Goal: Transaction & Acquisition: Purchase product/service

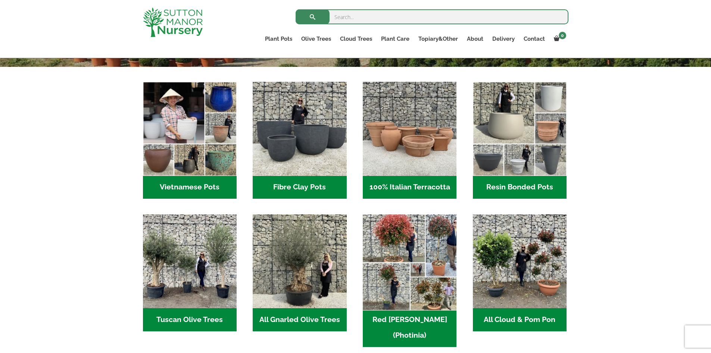
scroll to position [299, 0]
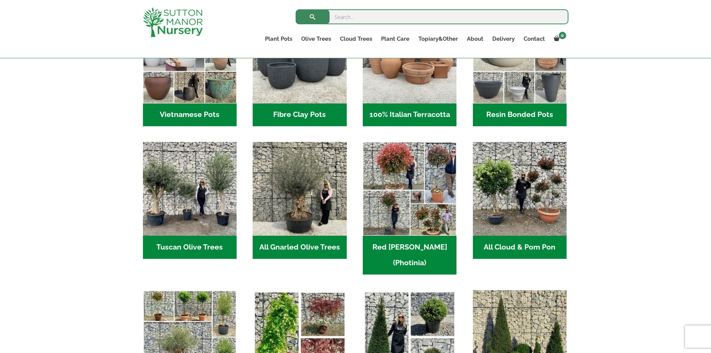
click at [536, 110] on h2 "Resin Bonded Pots (212)" at bounding box center [520, 114] width 94 height 23
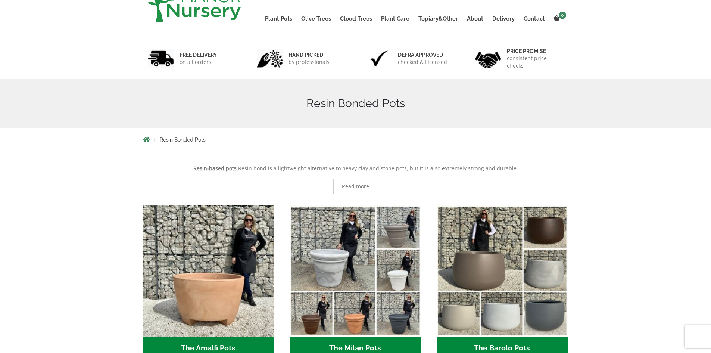
scroll to position [112, 0]
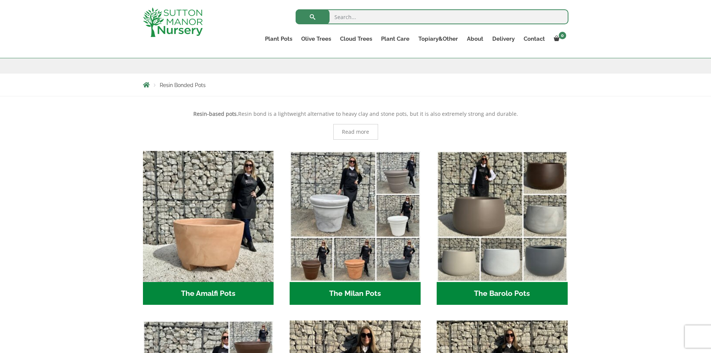
click at [386, 290] on h2 "The Milan Pots (35)" at bounding box center [355, 293] width 131 height 23
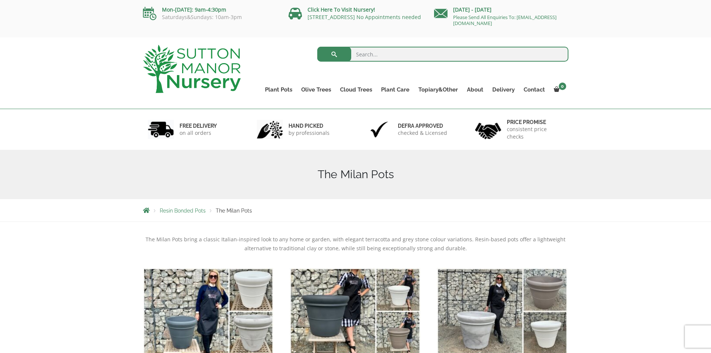
scroll to position [112, 0]
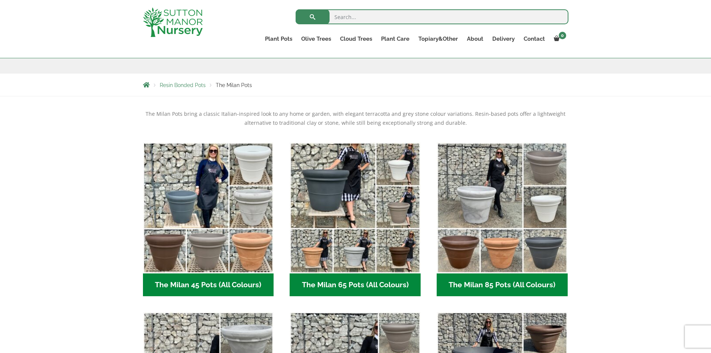
click at [197, 282] on h2 "The Milan 45 Pots (All Colours) (6)" at bounding box center [208, 284] width 131 height 23
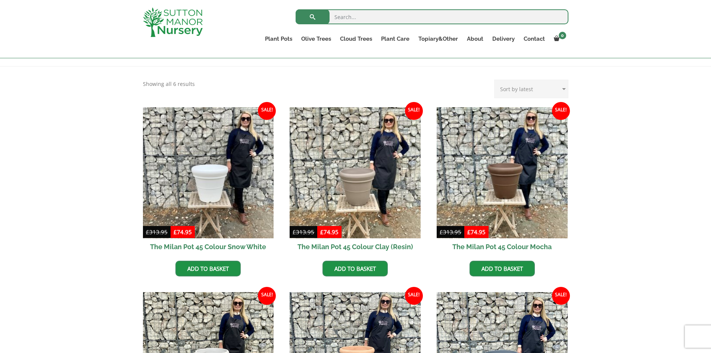
scroll to position [187, 0]
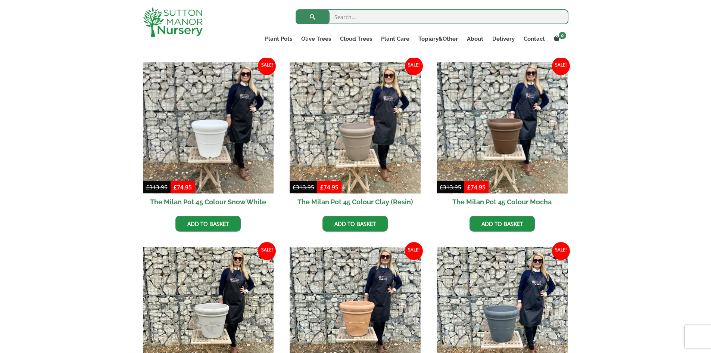
click at [218, 215] on li "Sale! £ 313.95 Original price was: £313.95. £ 74.95 Current price is: £74.95. (…" at bounding box center [208, 146] width 131 height 169
click at [224, 220] on link "Add to basket" at bounding box center [207, 224] width 65 height 16
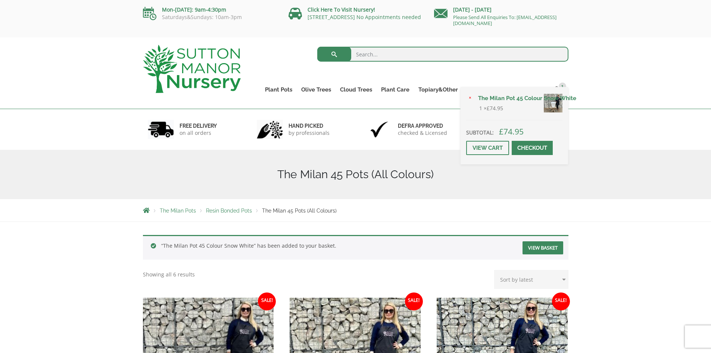
click at [527, 147] on link "Checkout" at bounding box center [532, 148] width 41 height 14
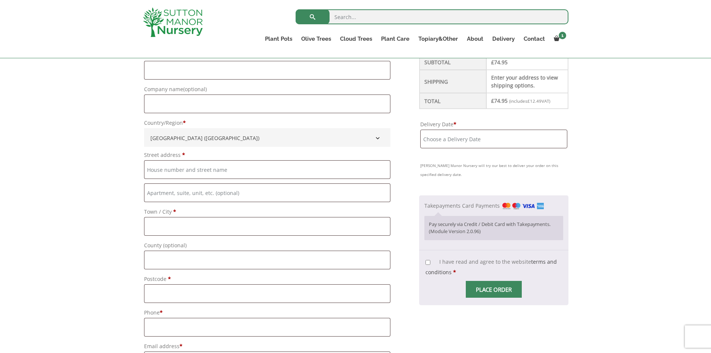
scroll to position [187, 0]
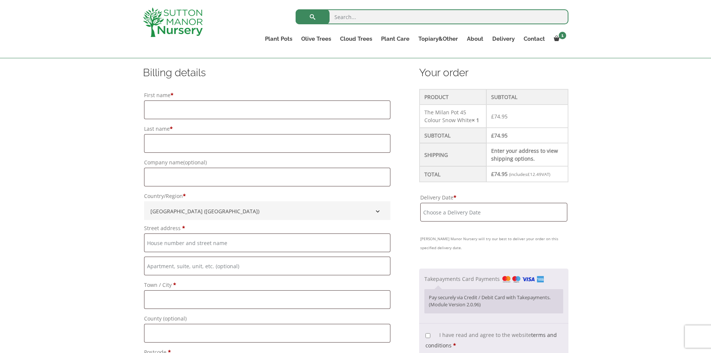
click at [487, 206] on input "Delivery Date *" at bounding box center [493, 212] width 147 height 19
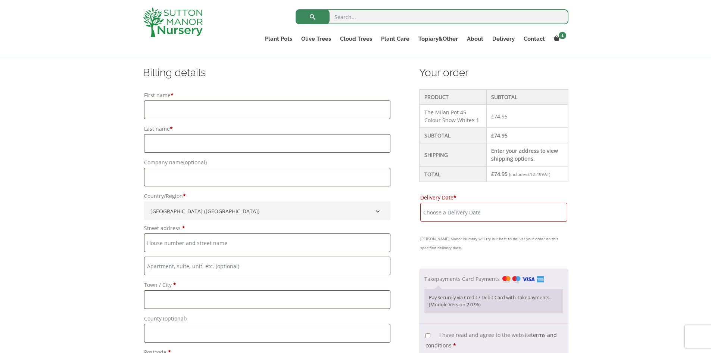
click at [498, 208] on input "Delivery Date *" at bounding box center [493, 212] width 147 height 19
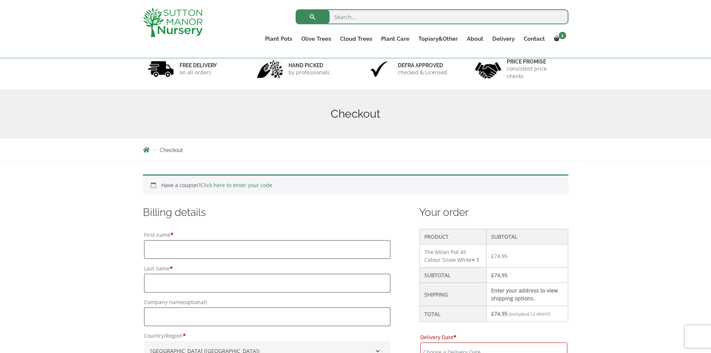
scroll to position [0, 0]
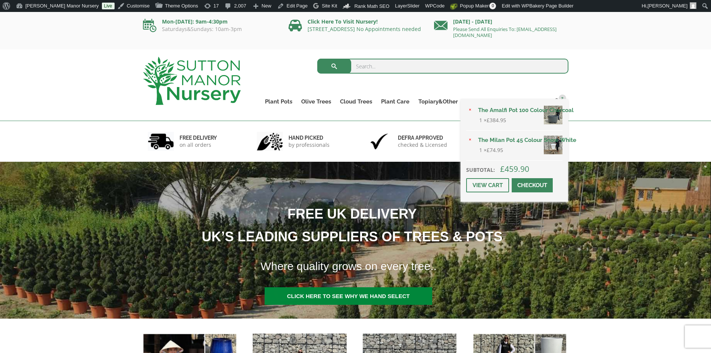
click at [532, 185] on span at bounding box center [532, 185] width 0 height 0
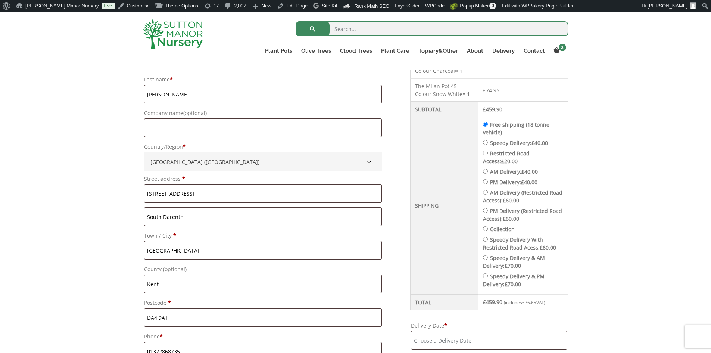
click at [488, 142] on input "Speedy Delivery: £ 40.00" at bounding box center [485, 142] width 5 height 5
radio input "true"
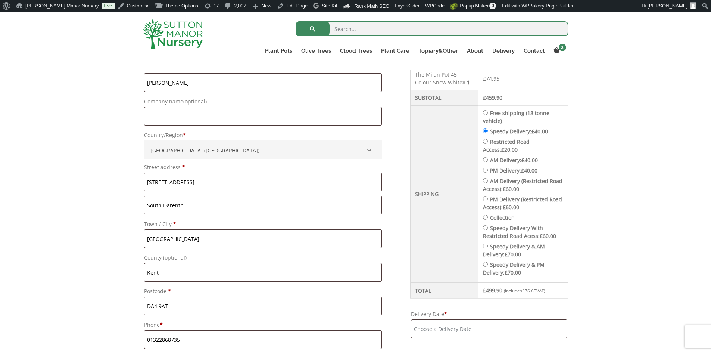
scroll to position [360, 0]
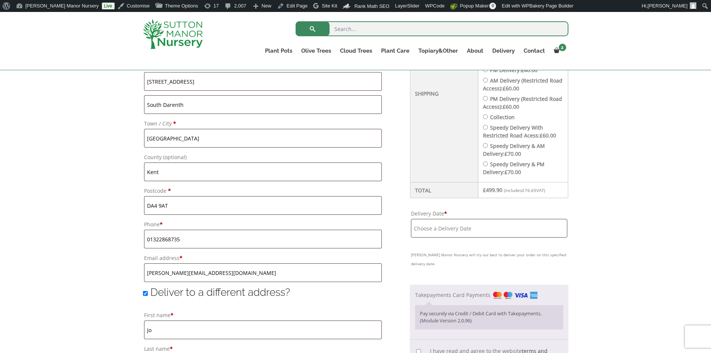
click at [471, 228] on input "Delivery Date *" at bounding box center [489, 228] width 156 height 19
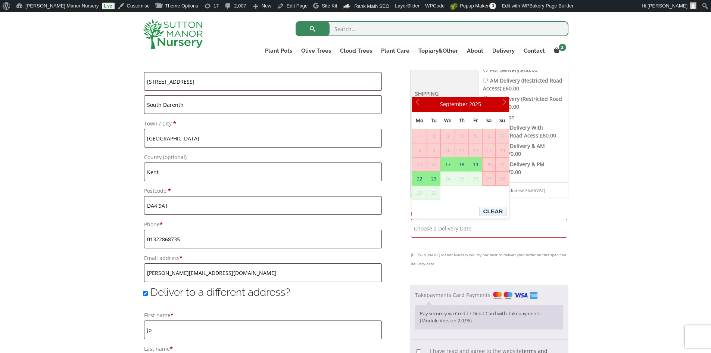
click at [616, 178] on div "Have a coupon? Click here to enter your code Apply coupon Billing details First…" at bounding box center [355, 259] width 711 height 798
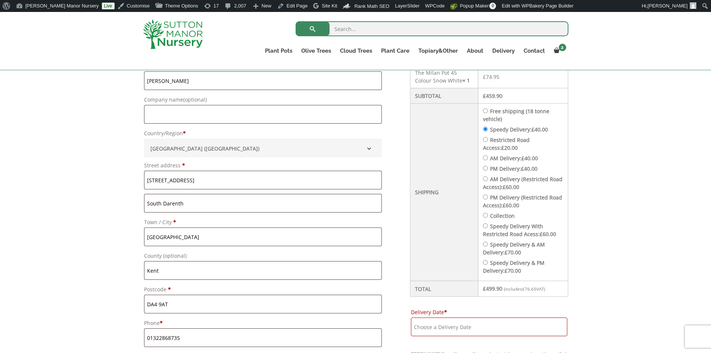
scroll to position [248, 0]
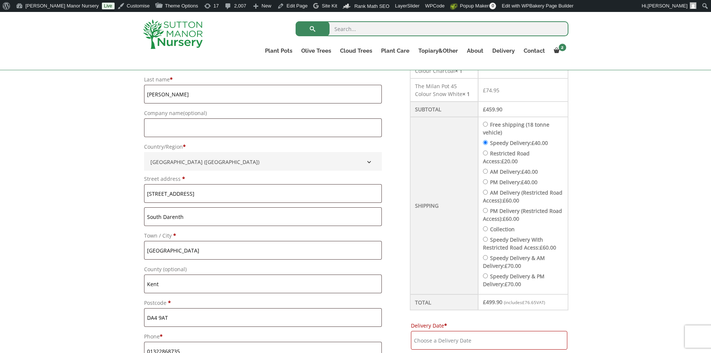
click at [488, 122] on input "Free shipping (18 tonne vehicle)" at bounding box center [485, 124] width 5 height 5
radio input "true"
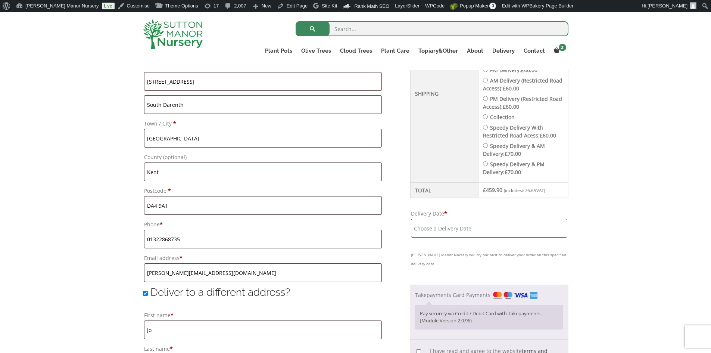
click at [491, 229] on input "Delivery Date *" at bounding box center [489, 228] width 156 height 19
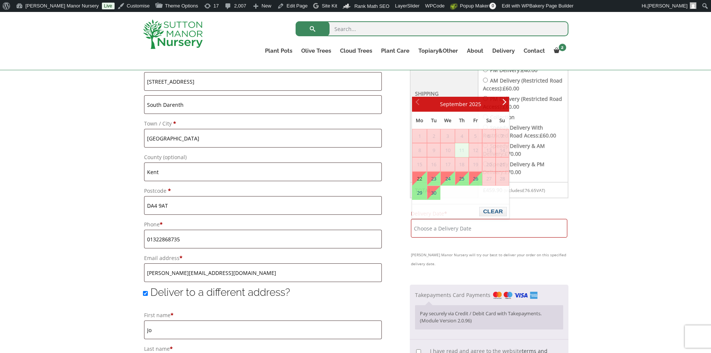
click at [591, 200] on div "Have a coupon? Click here to enter your code Apply coupon Billing details First…" at bounding box center [355, 259] width 711 height 798
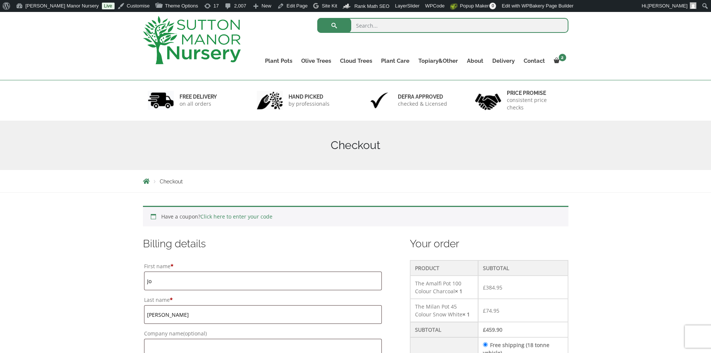
scroll to position [0, 0]
